Goal: Transaction & Acquisition: Purchase product/service

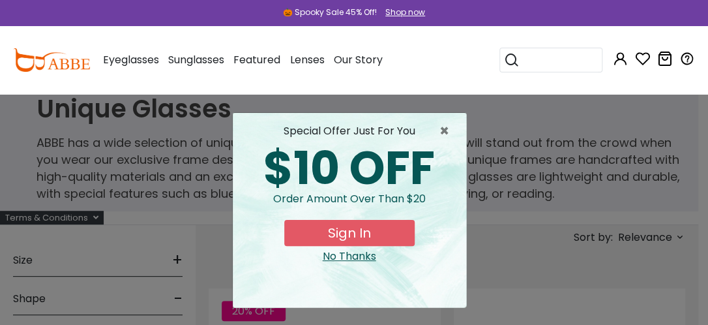
click at [54, 273] on div "× special offer just for you $10 OFF Order amount over than $20 Sign In No Than…" at bounding box center [354, 162] width 708 height 325
click at [336, 264] on div "No Thanks" at bounding box center [349, 256] width 213 height 16
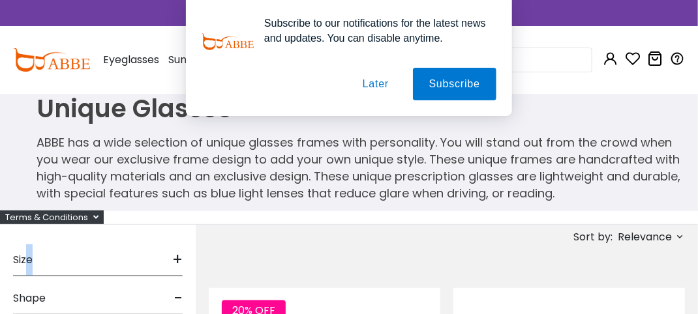
drag, startPoint x: 31, startPoint y: 261, endPoint x: 96, endPoint y: 261, distance: 64.6
click at [96, 261] on div "Size +" at bounding box center [98, 257] width 170 height 38
click at [380, 83] on button "Later" at bounding box center [375, 84] width 59 height 33
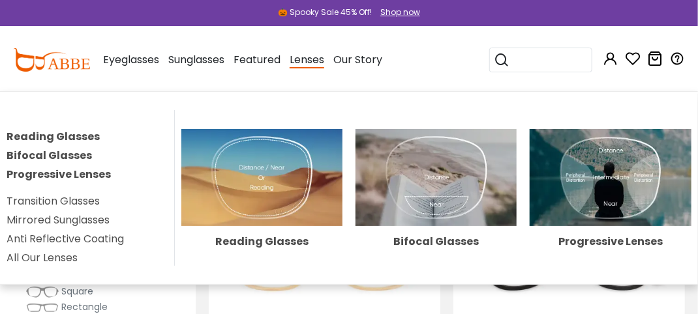
scroll to position [65, 0]
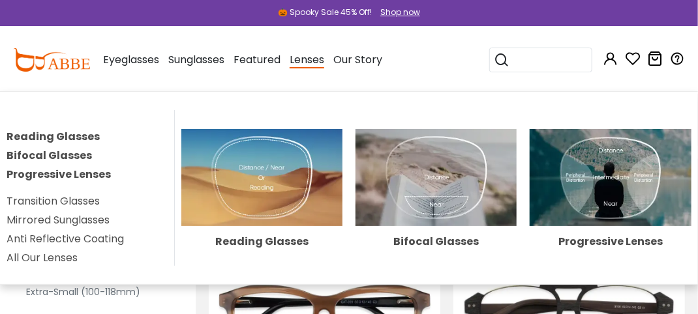
click at [76, 182] on link "Progressive Lenses" at bounding box center [59, 174] width 104 height 15
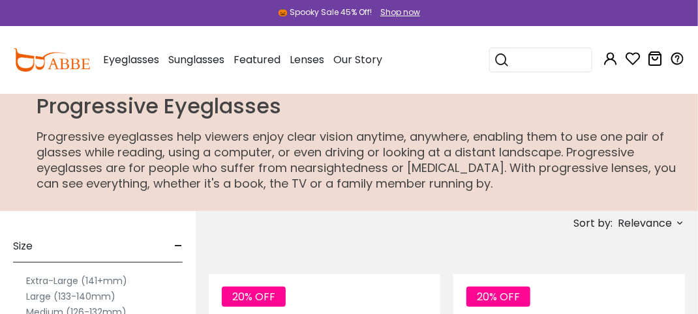
click at [85, 251] on div "Size -" at bounding box center [98, 243] width 170 height 38
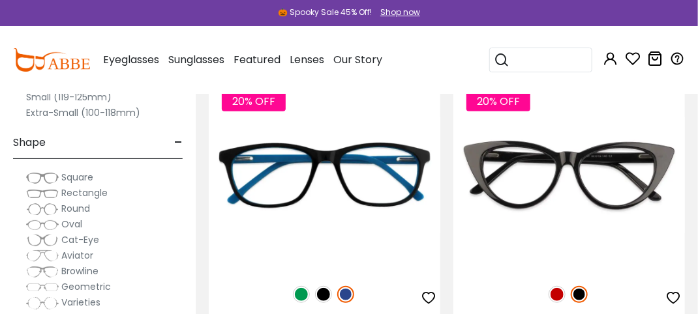
scroll to position [261, 0]
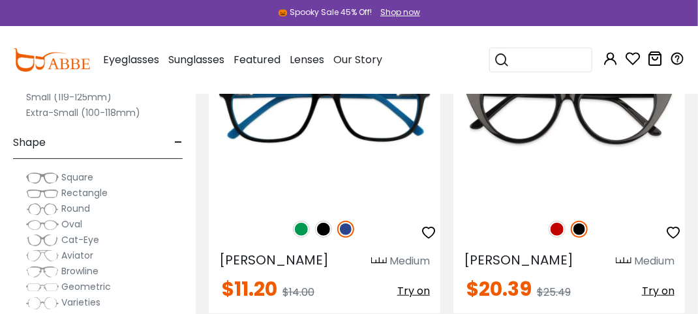
click at [44, 263] on img at bounding box center [42, 256] width 33 height 13
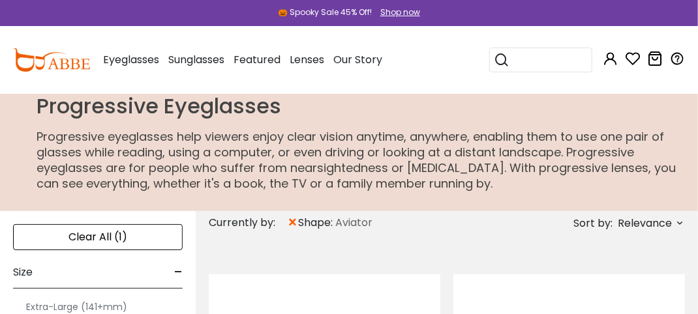
click at [157, 224] on div "Clear All (1)" at bounding box center [98, 237] width 170 height 26
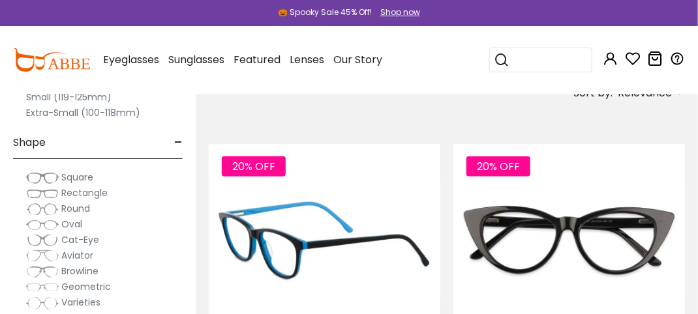
scroll to position [261, 0]
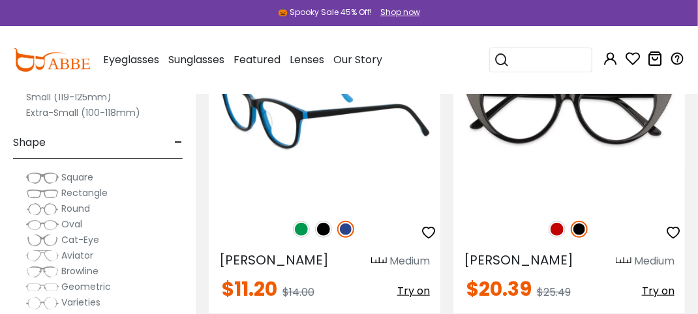
click at [302, 233] on img at bounding box center [301, 229] width 17 height 17
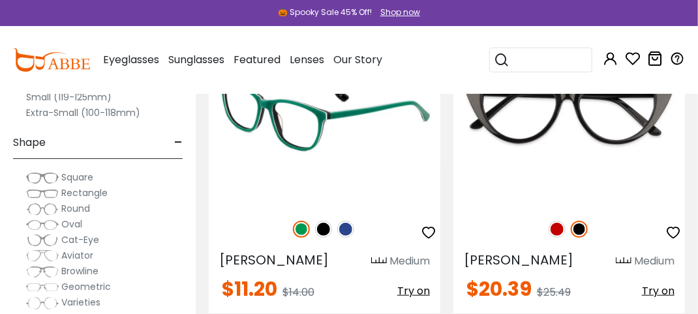
click at [323, 237] on img at bounding box center [323, 229] width 17 height 17
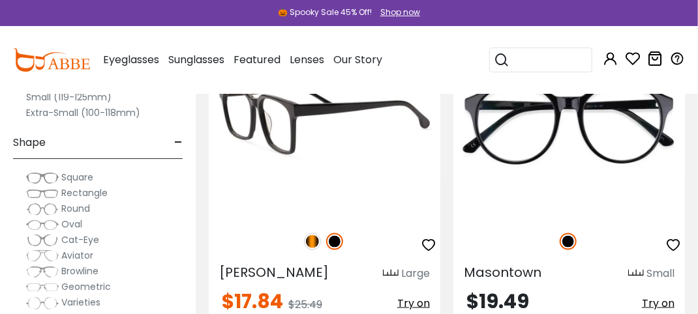
scroll to position [2152, 0]
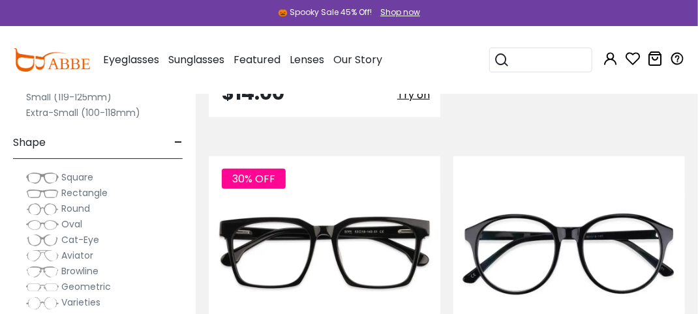
click at [72, 196] on span "Rectangle" at bounding box center [84, 192] width 46 height 13
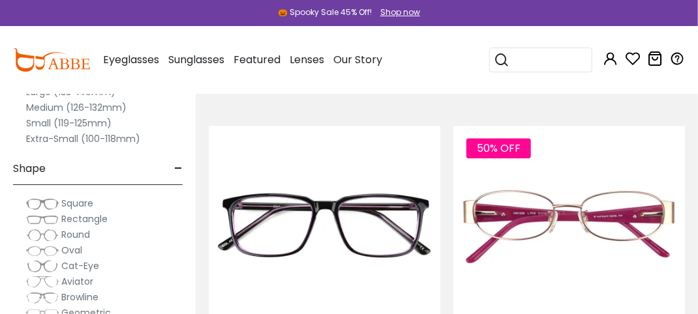
scroll to position [2869, 0]
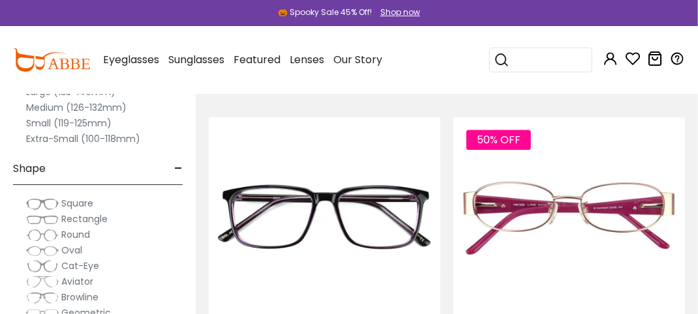
click at [364, 68] on div "$19.49 Try on" at bounding box center [324, 55] width 231 height 23
